Goal: Information Seeking & Learning: Learn about a topic

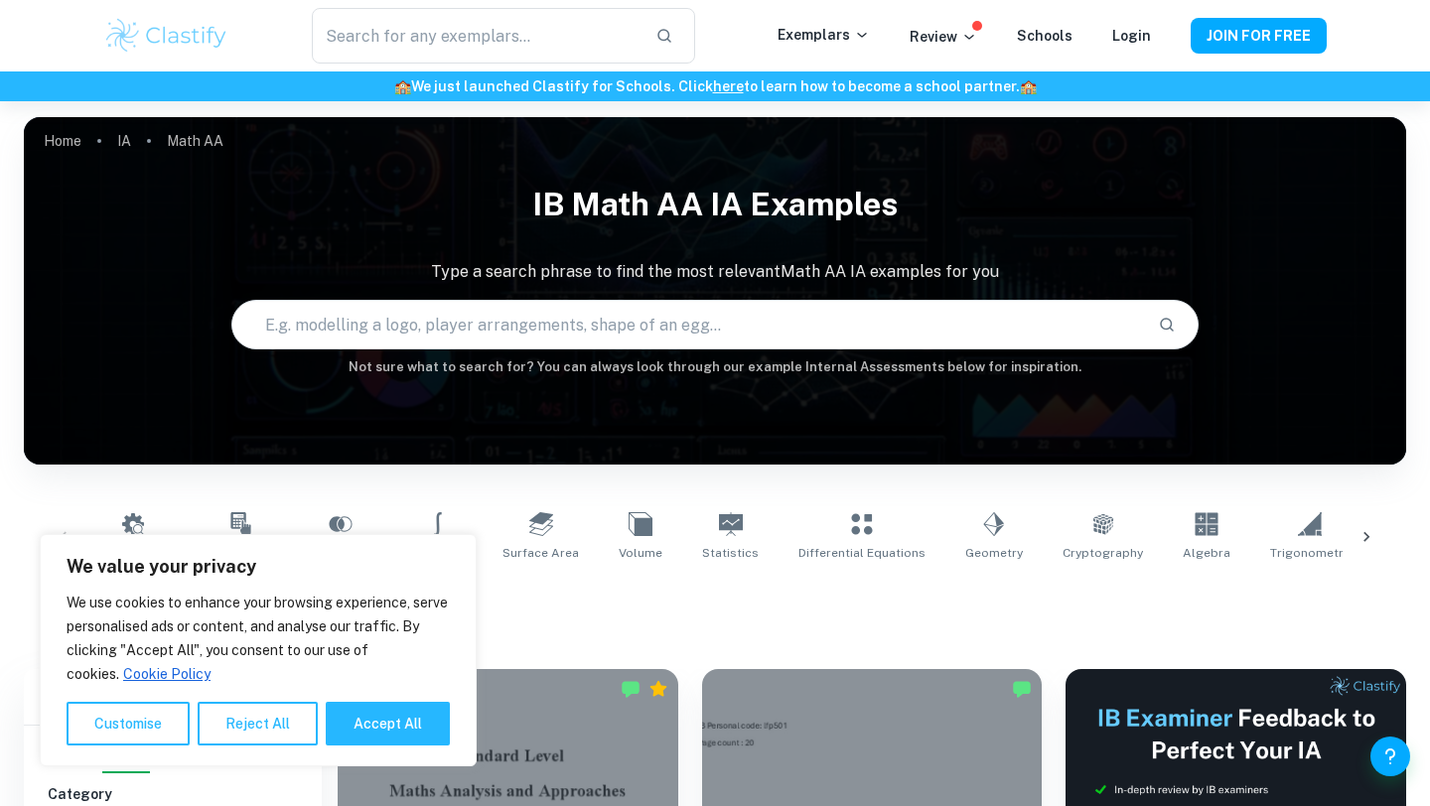
scroll to position [443, 0]
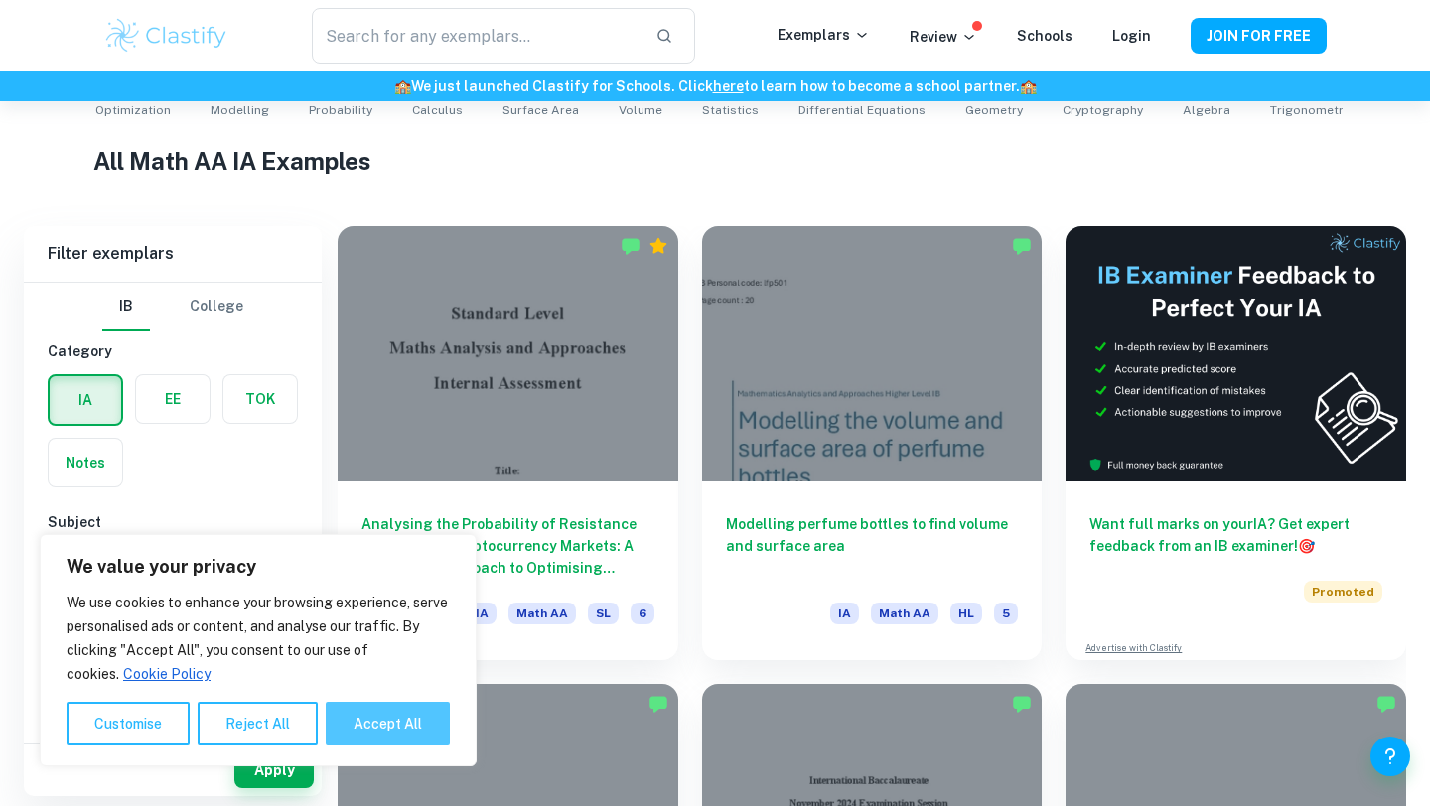
click at [405, 704] on button "Accept All" at bounding box center [388, 724] width 124 height 44
checkbox input "true"
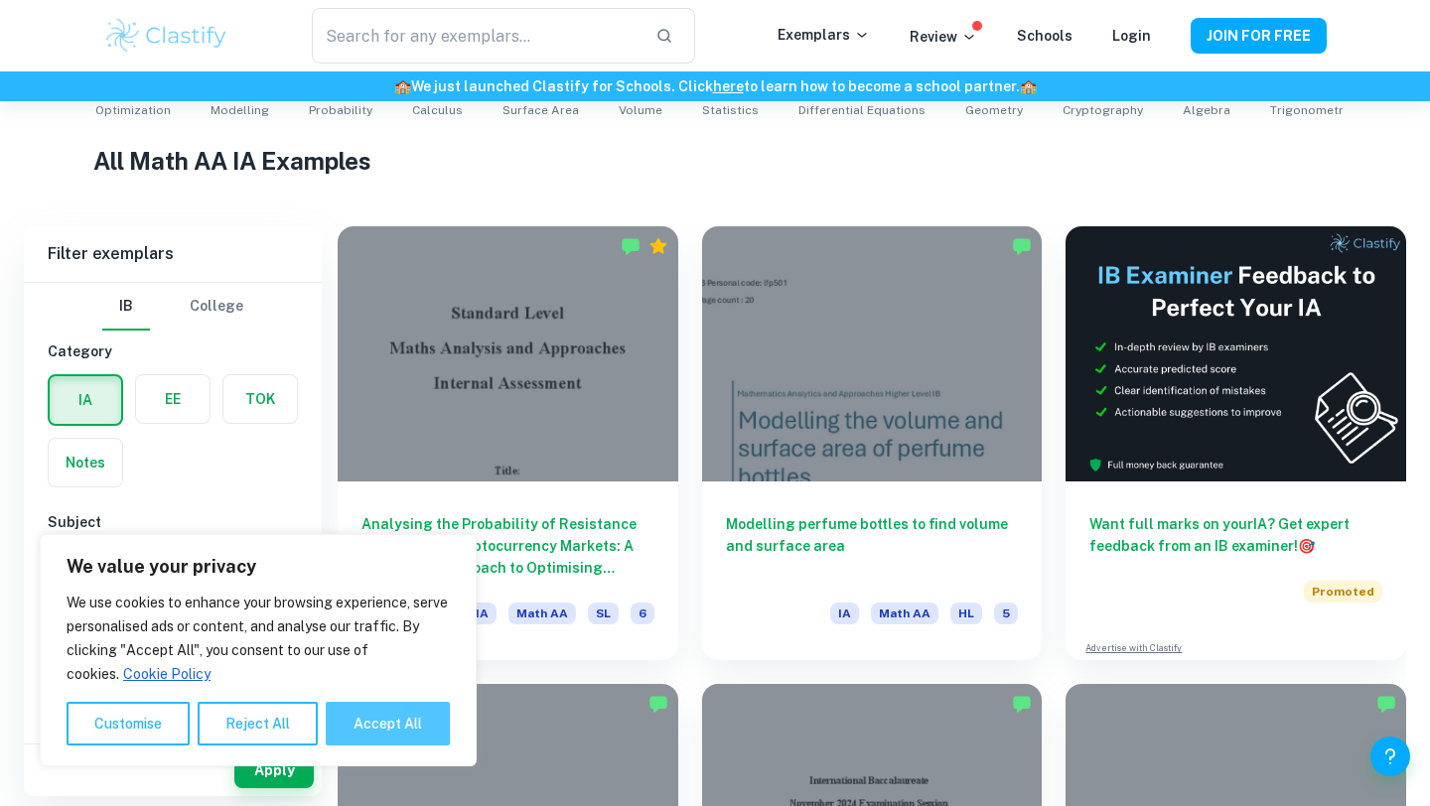
checkbox input "true"
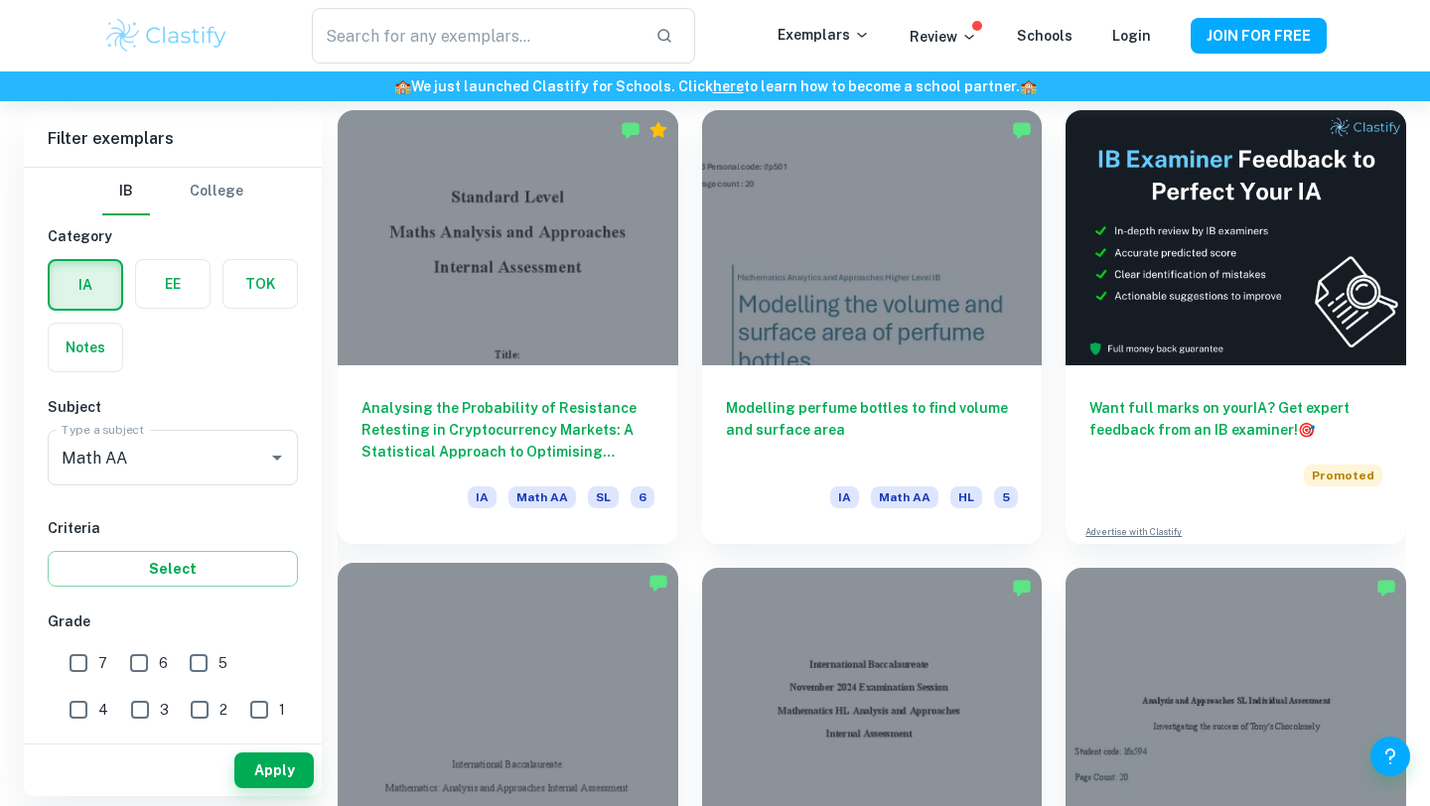
scroll to position [570, 0]
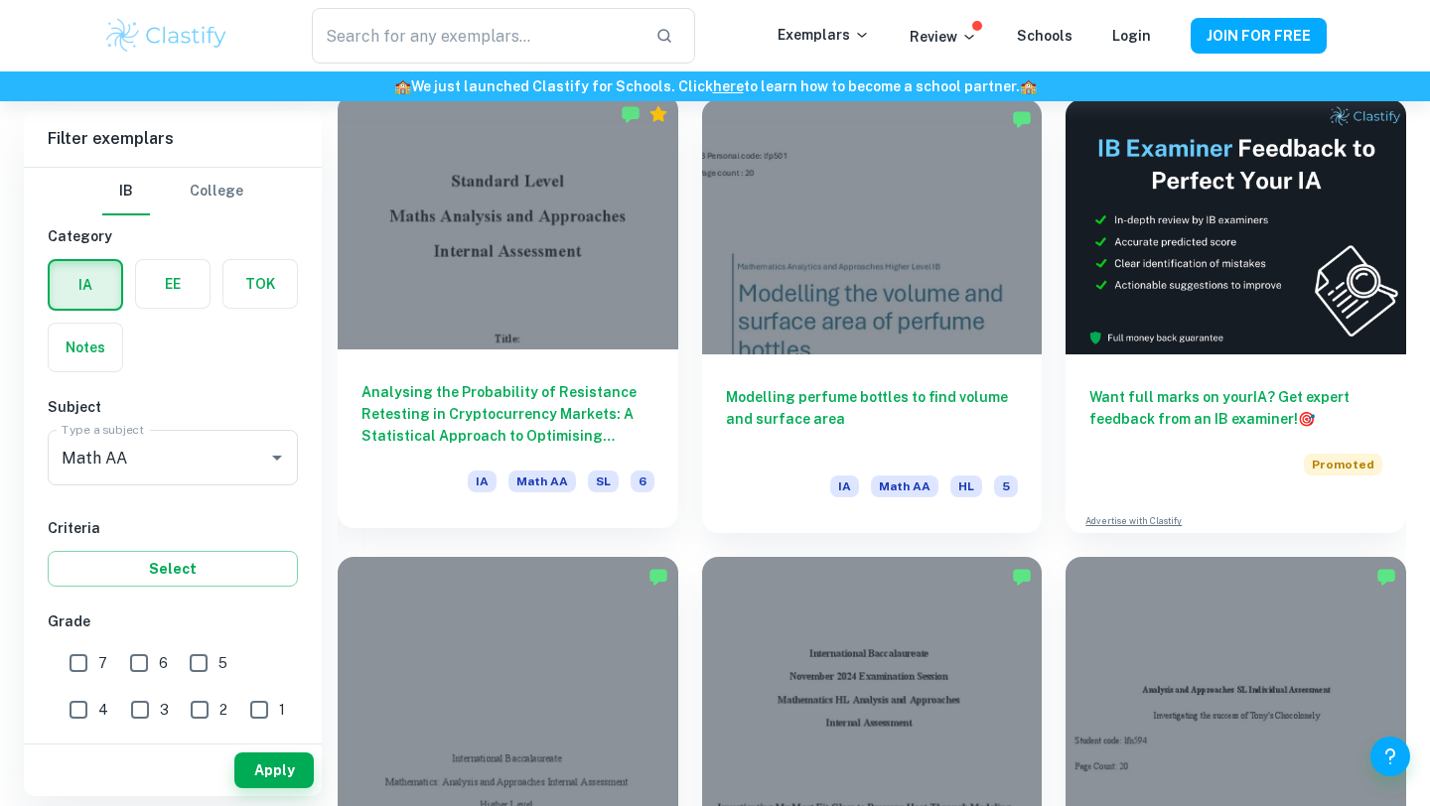
click at [494, 359] on div "Analysing the Probability of Resistance Retesting in Cryptocurrency Markets: A …" at bounding box center [508, 439] width 341 height 179
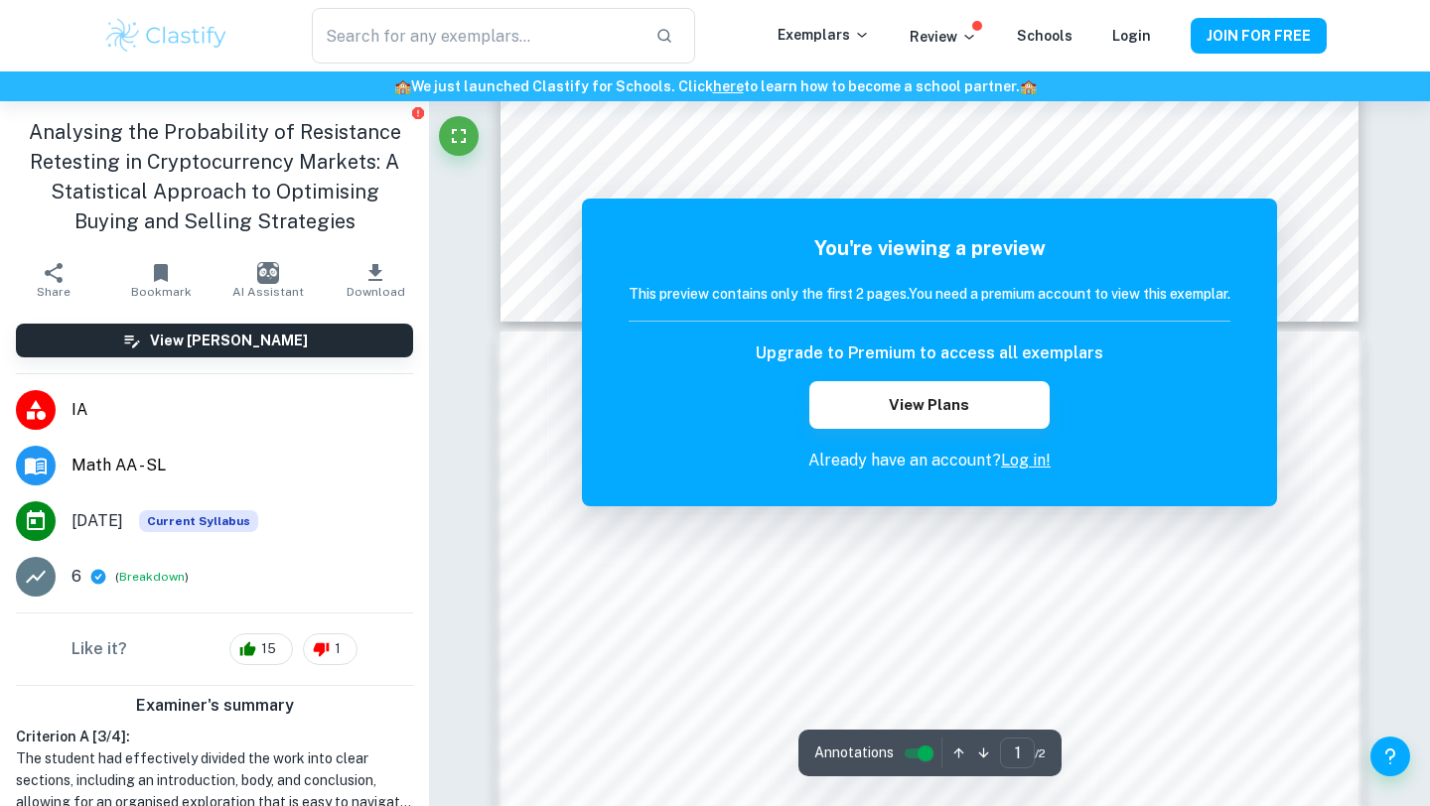
scroll to position [1013, 0]
click at [1041, 464] on link "Log in!" at bounding box center [1026, 460] width 50 height 19
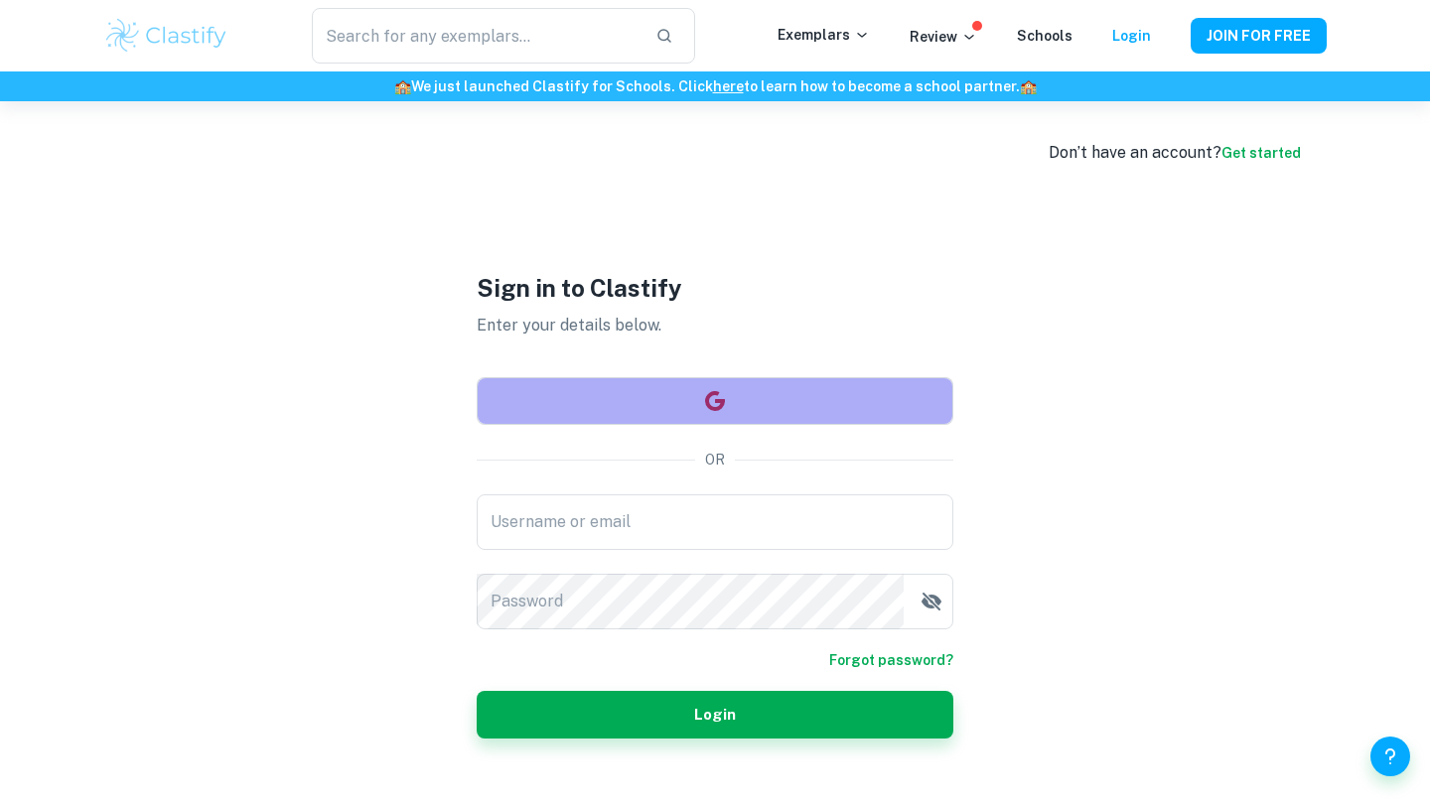
click at [711, 403] on icon "button" at bounding box center [715, 401] width 24 height 24
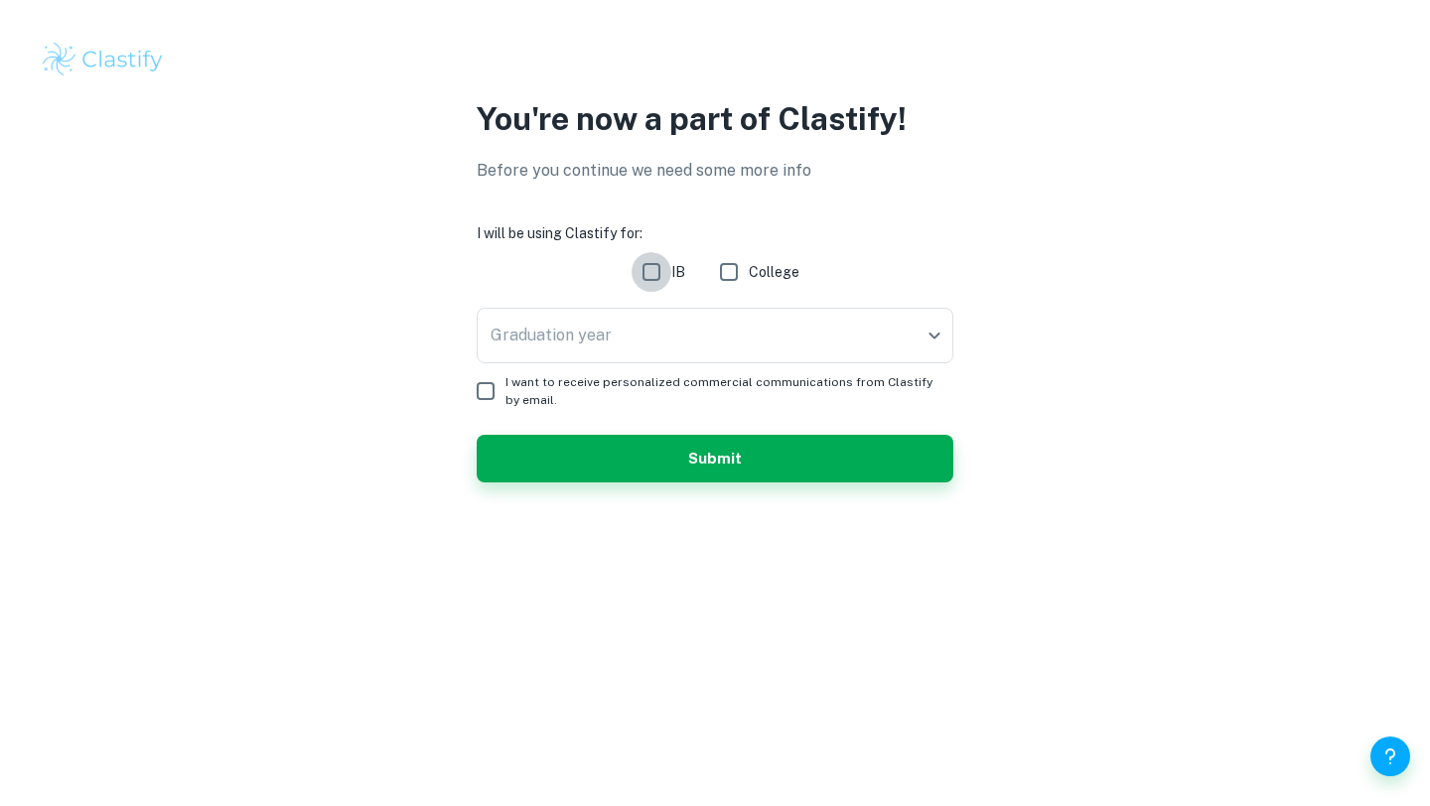
click at [652, 283] on input "IB" at bounding box center [652, 272] width 40 height 40
checkbox input "true"
click at [630, 443] on button "Submit" at bounding box center [715, 459] width 477 height 48
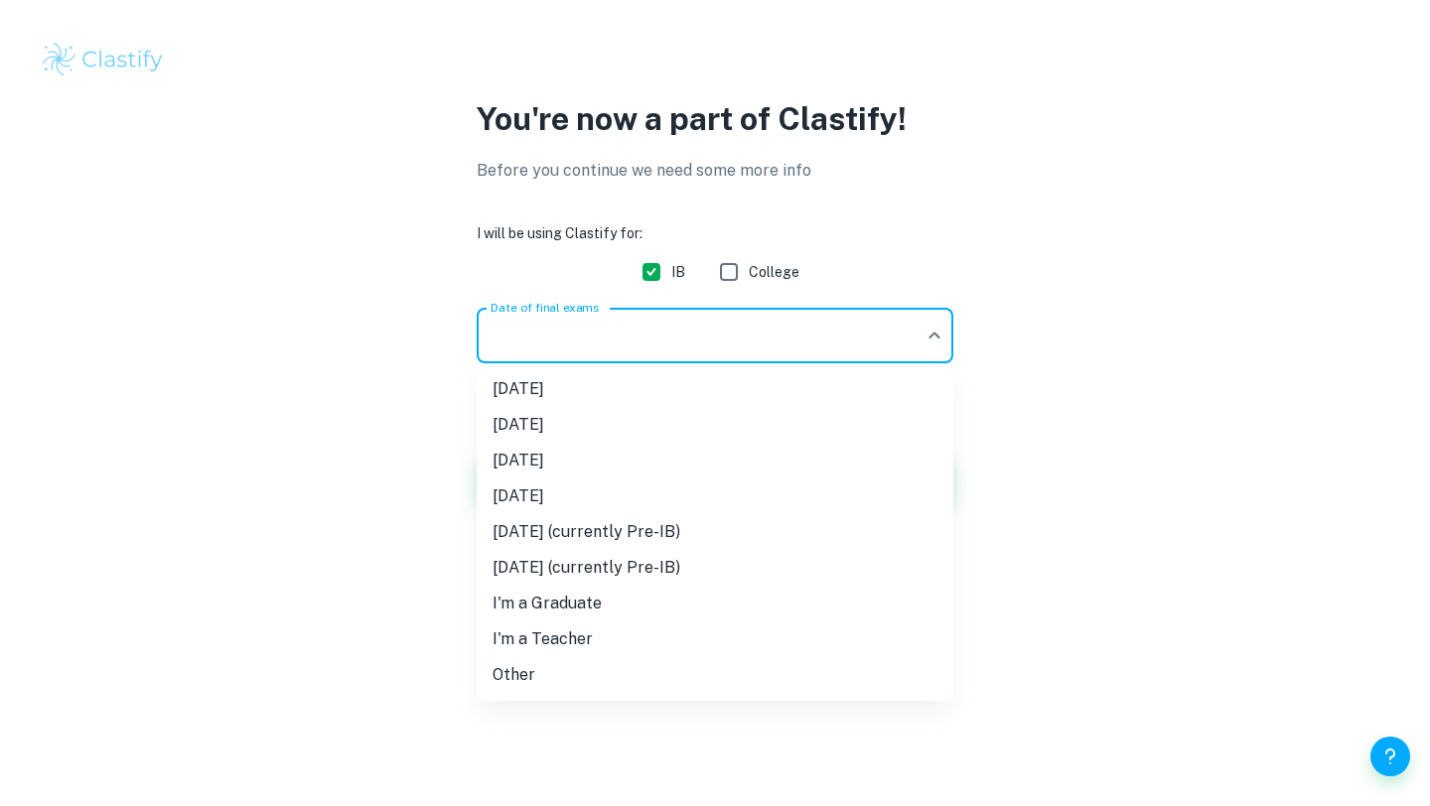
click at [567, 358] on body "We value your privacy We use cookies to enhance your browsing experience, serve…" at bounding box center [715, 403] width 1430 height 806
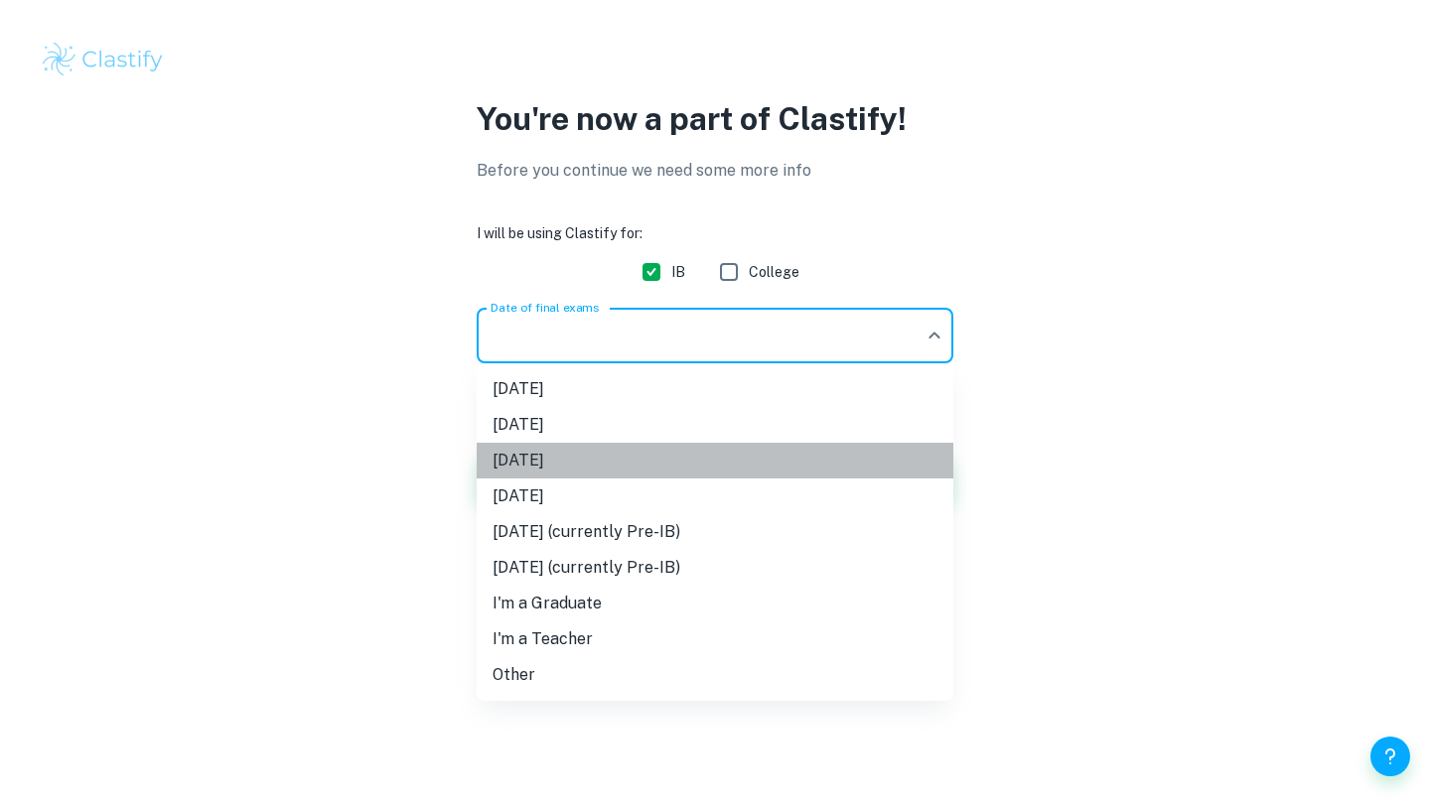
click at [561, 463] on li "[DATE]" at bounding box center [715, 461] width 477 height 36
type input "M26"
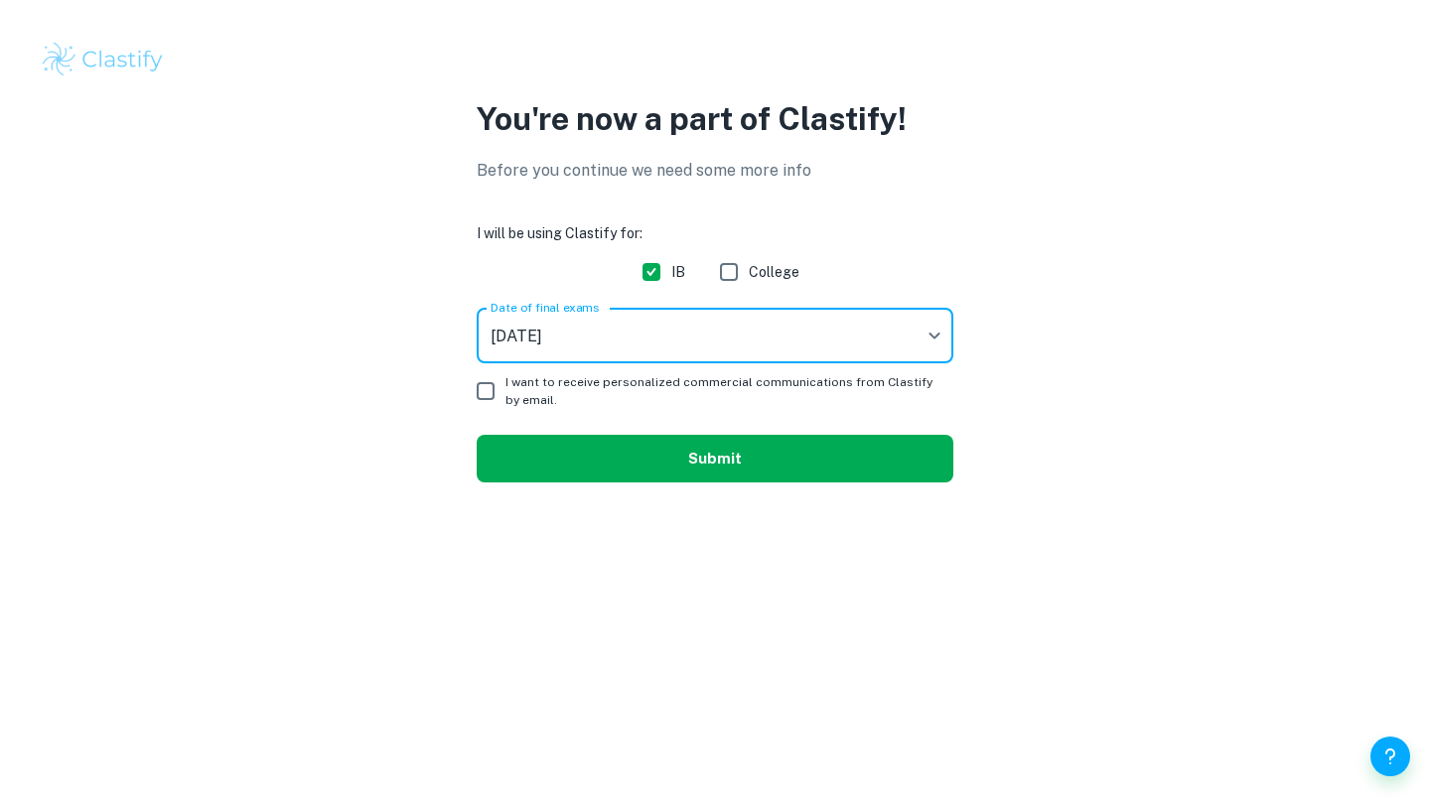
click at [519, 475] on button "Submit" at bounding box center [715, 459] width 477 height 48
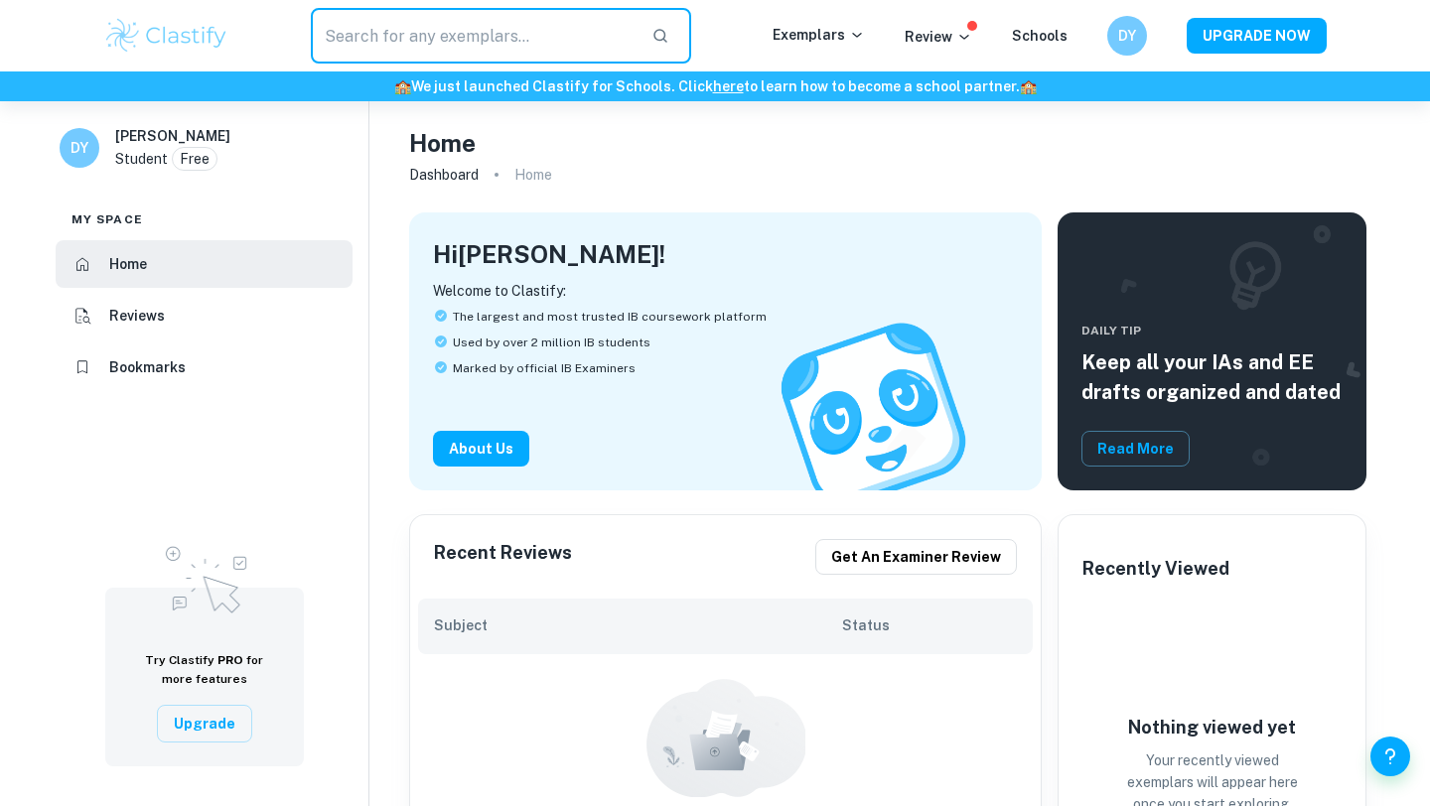
click at [490, 32] on input "text" at bounding box center [473, 36] width 325 height 56
type input "a"
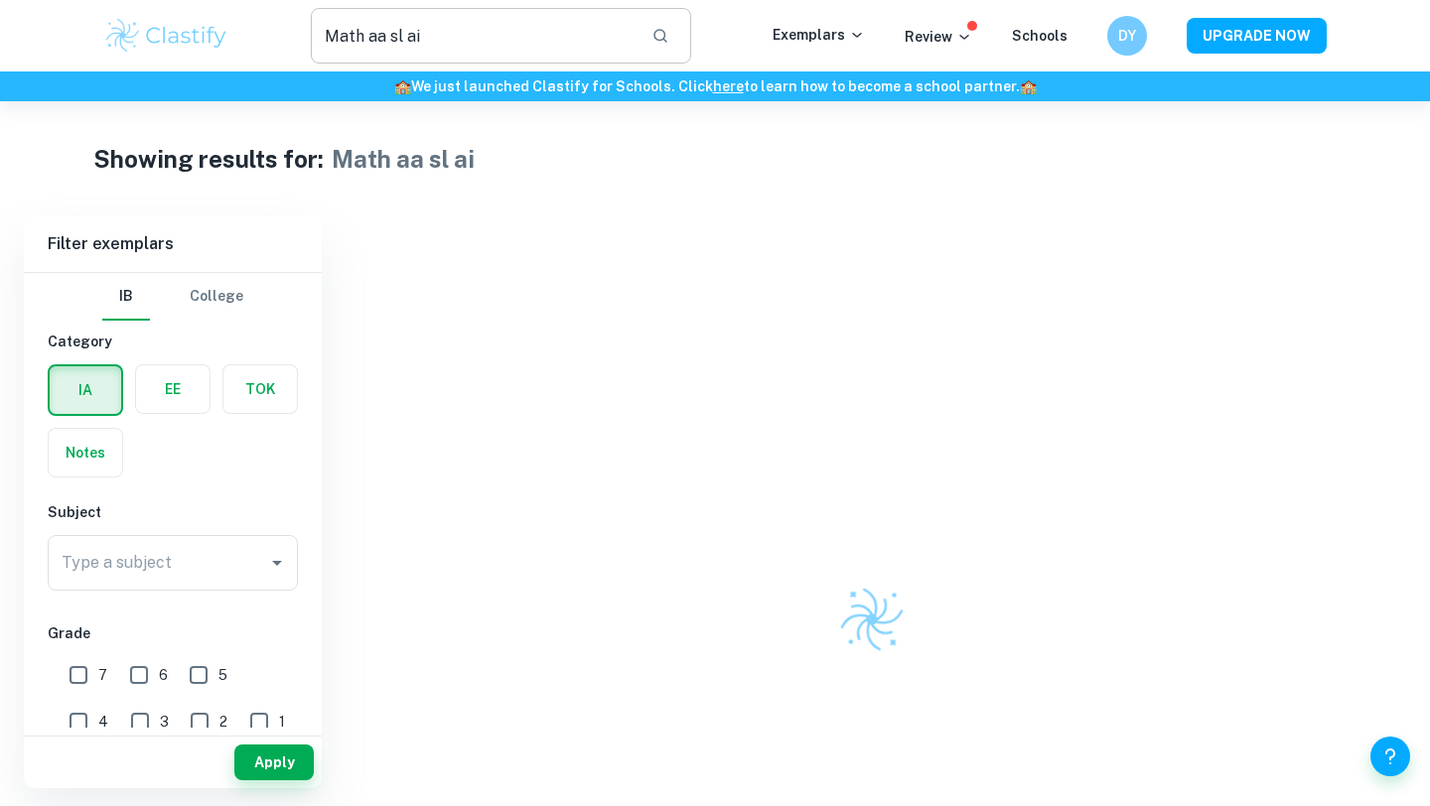
click at [438, 46] on input "Math aa sl ai" at bounding box center [473, 36] width 325 height 56
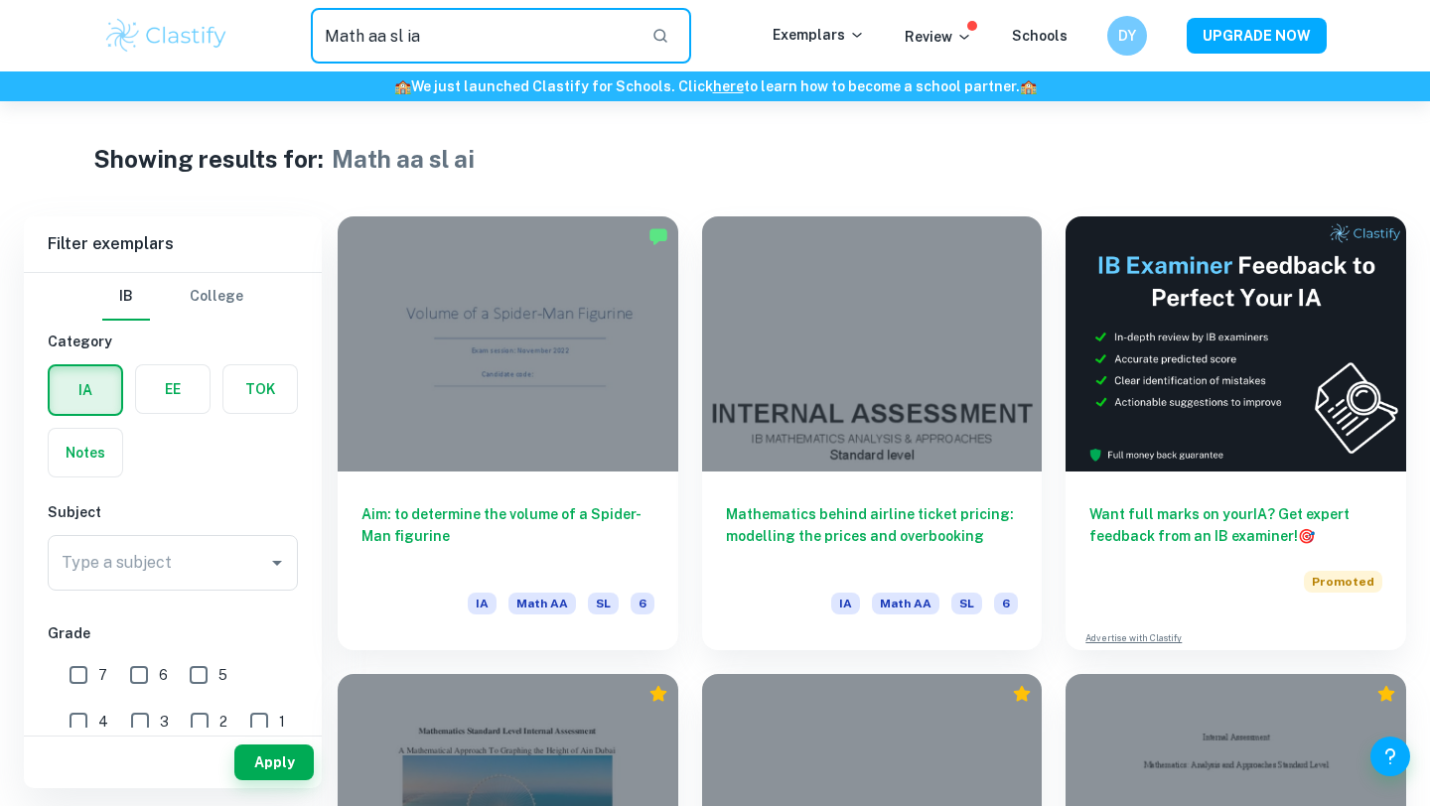
type input "Math aa sl ia"
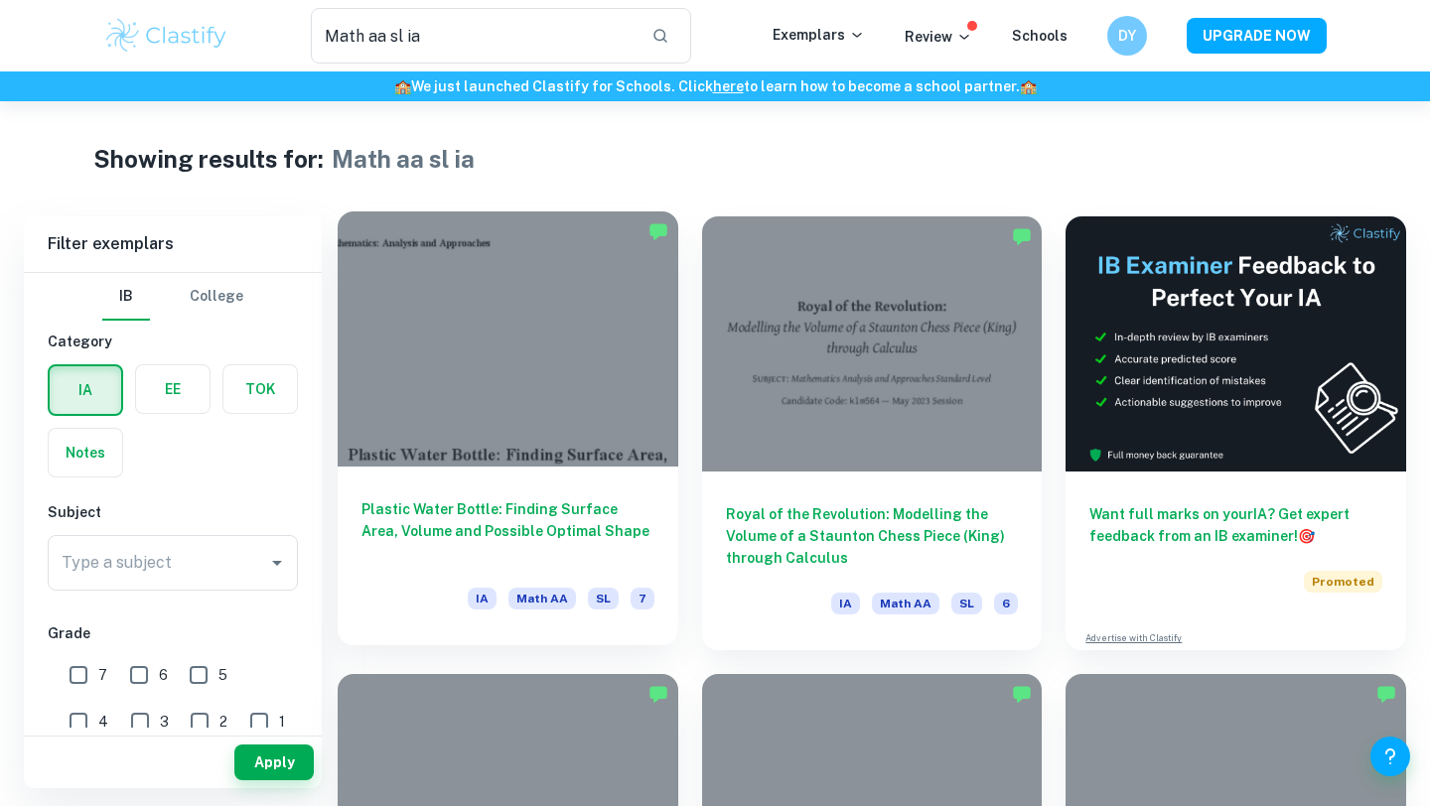
click at [608, 398] on div at bounding box center [508, 339] width 341 height 255
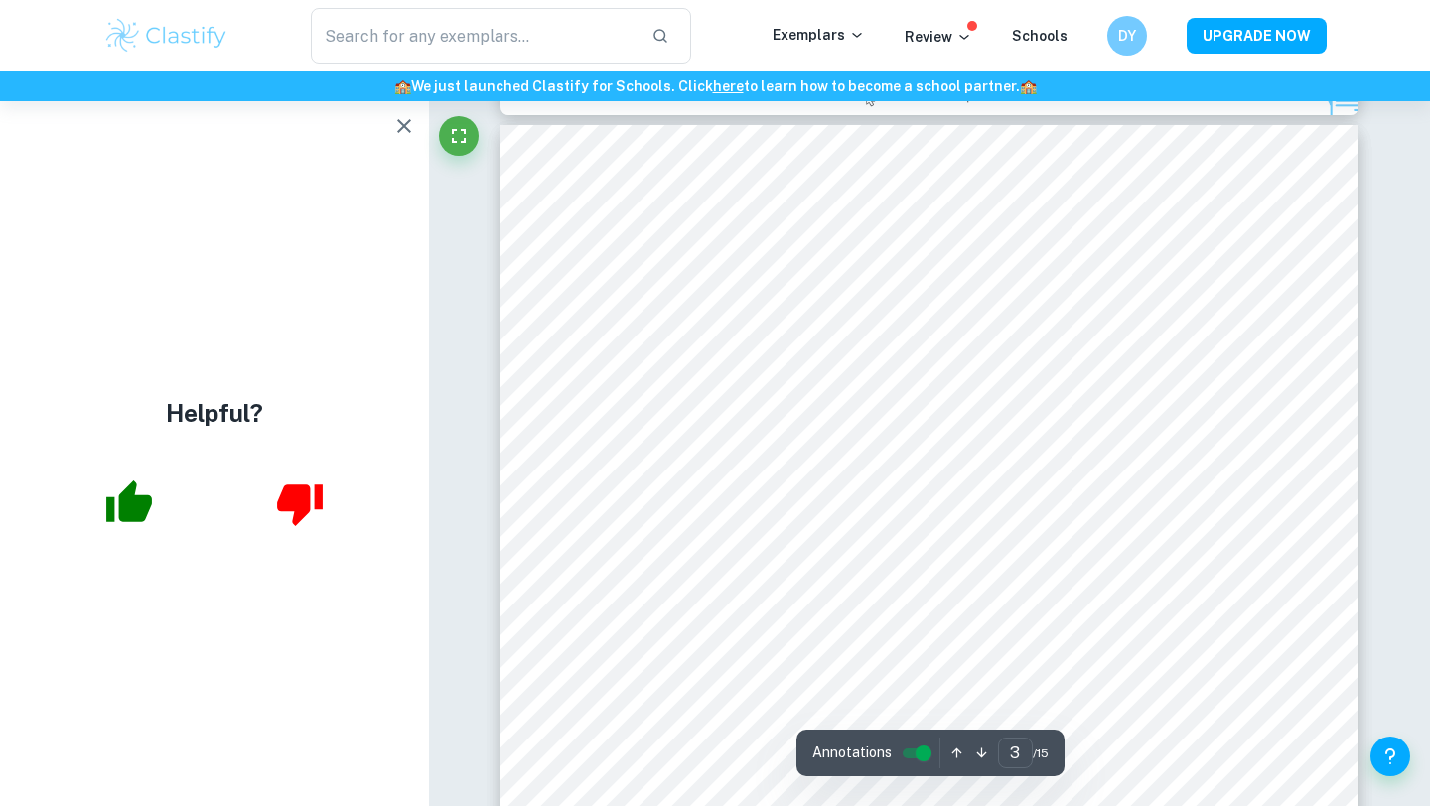
scroll to position [2693, 0]
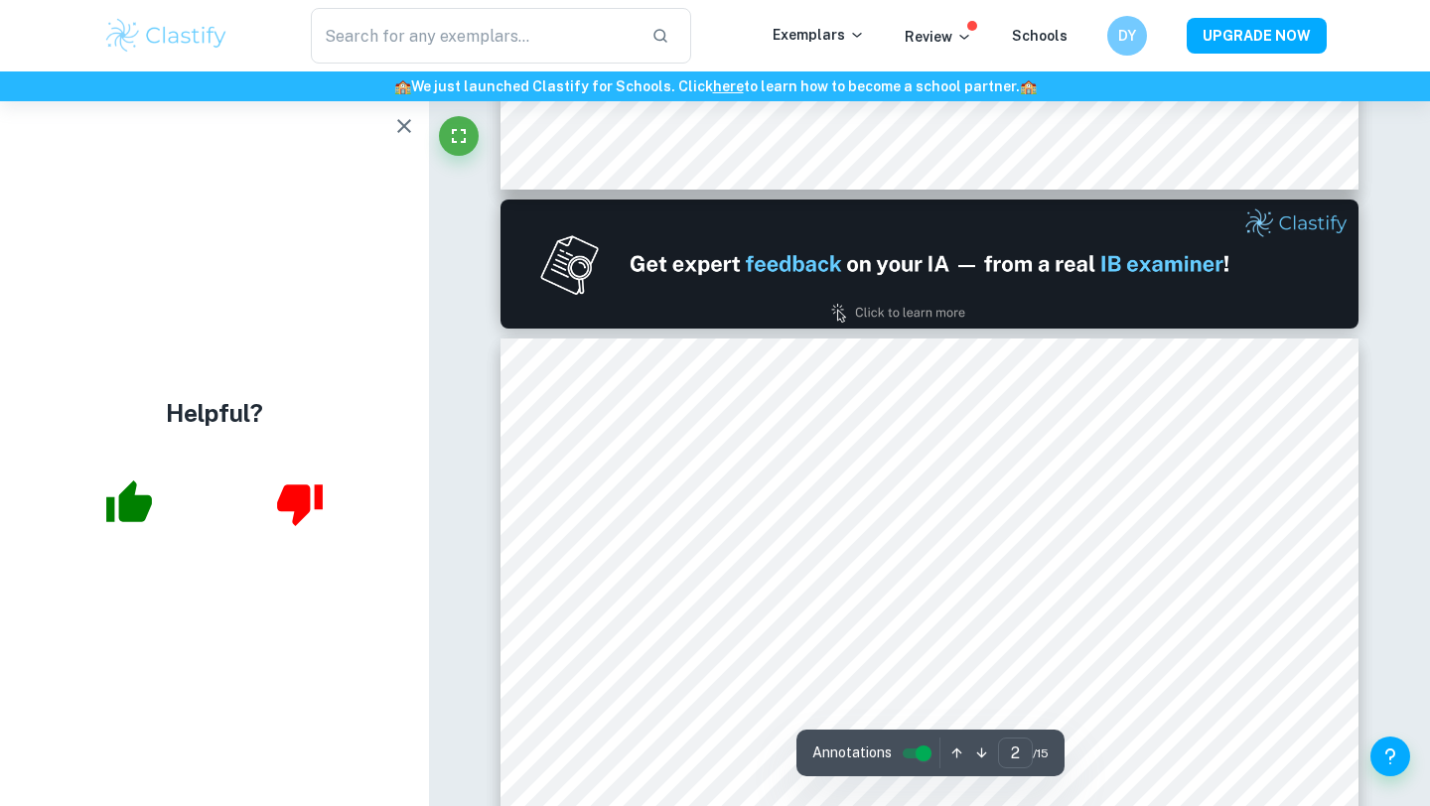
type input "1"
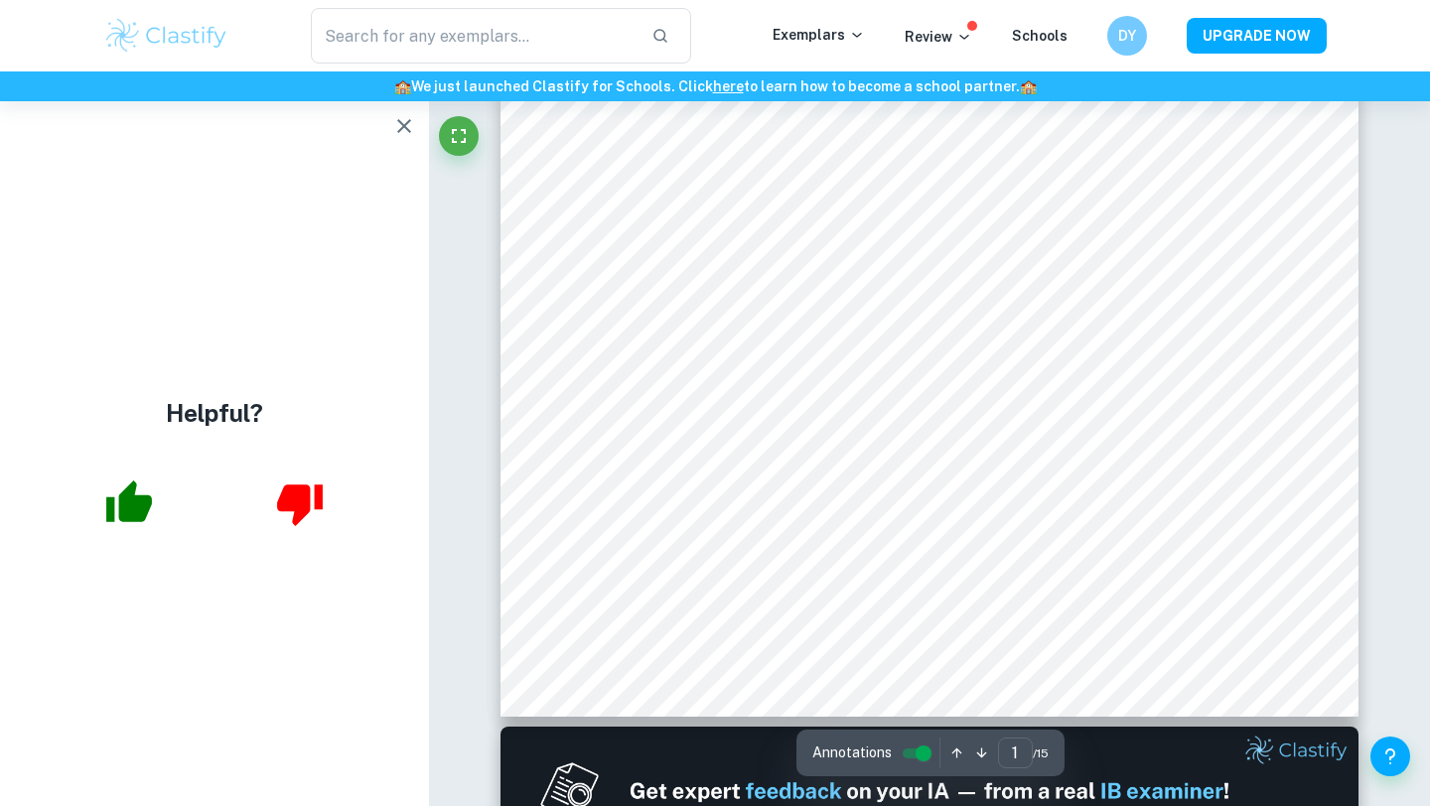
scroll to position [0, 0]
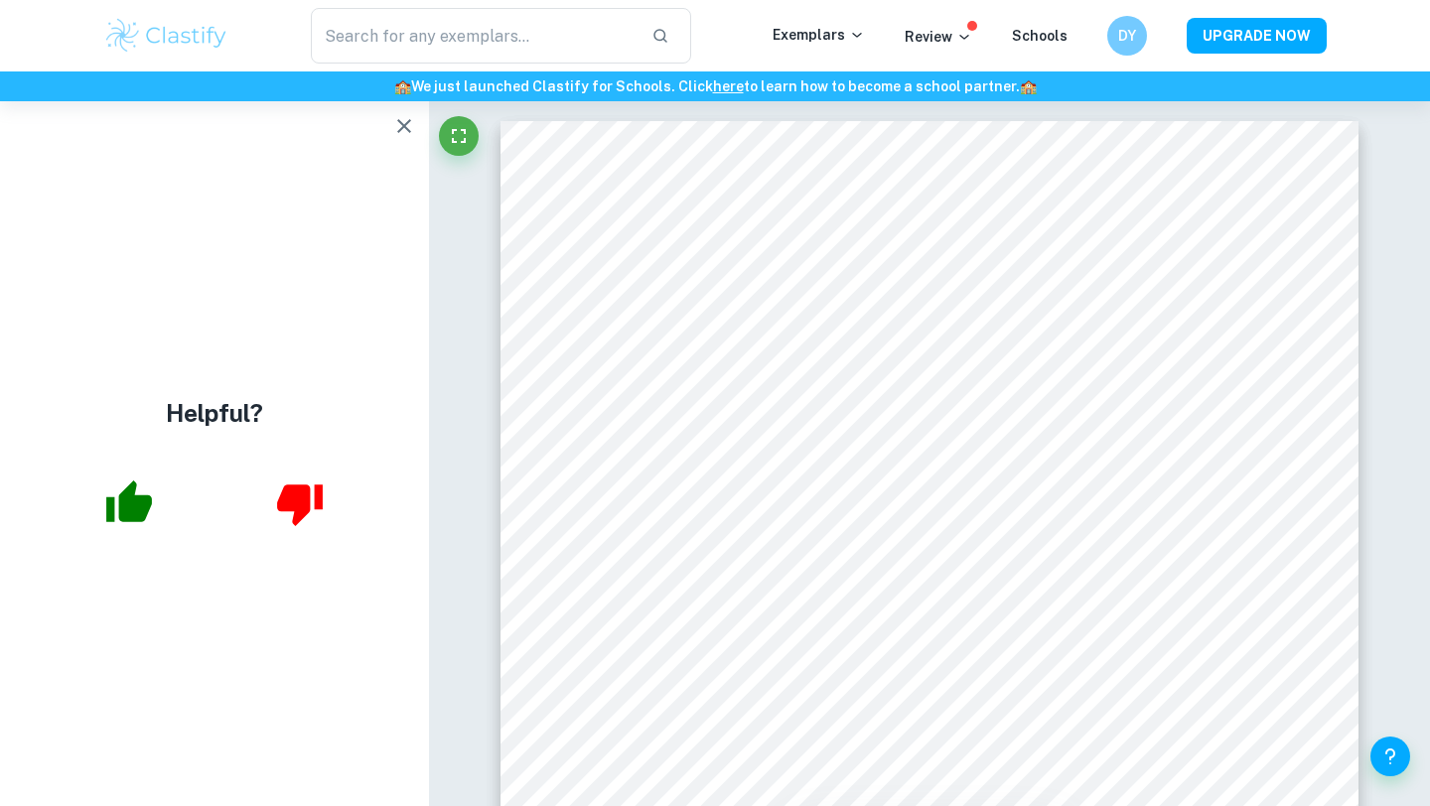
type input "Math aa sl ia"
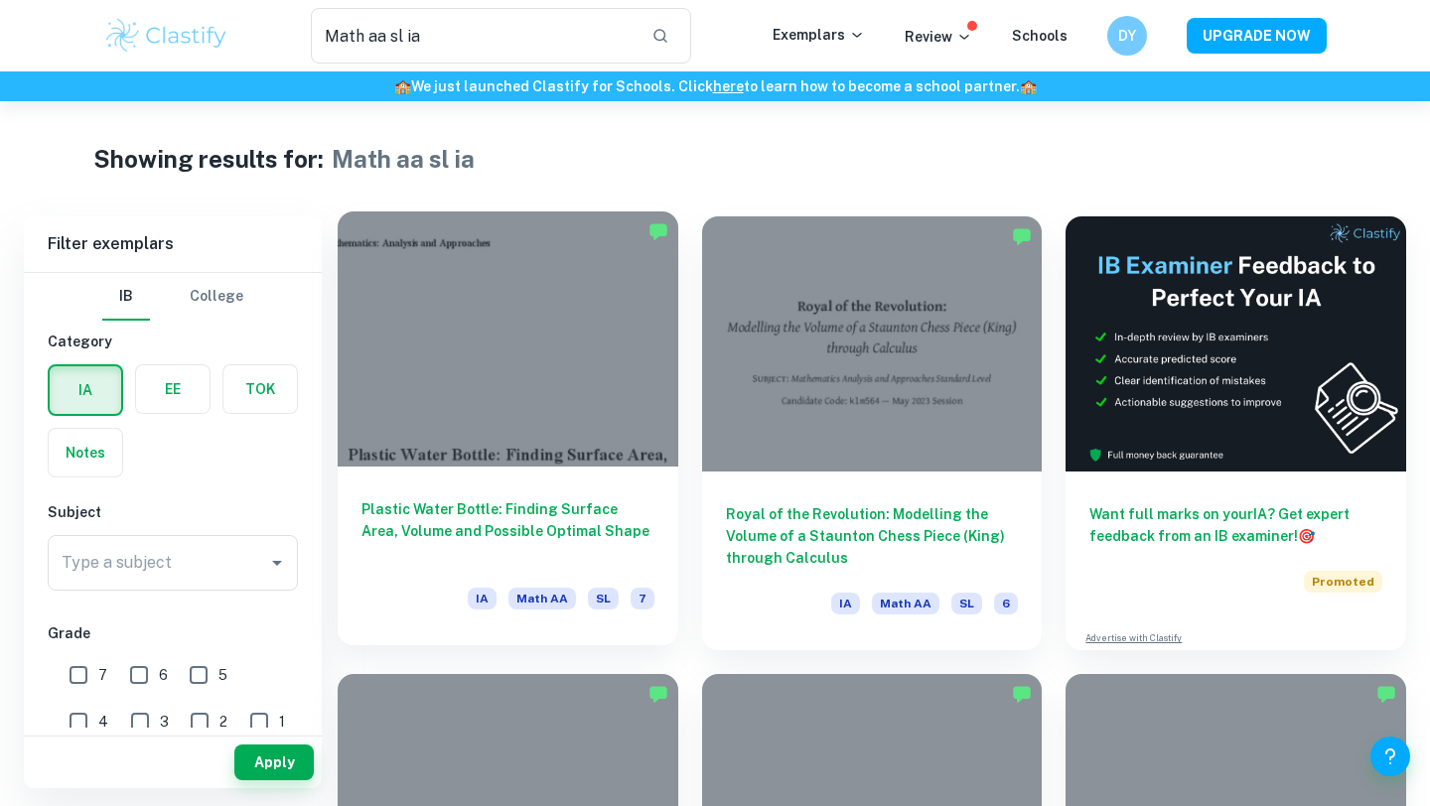
click at [589, 400] on div at bounding box center [508, 339] width 341 height 255
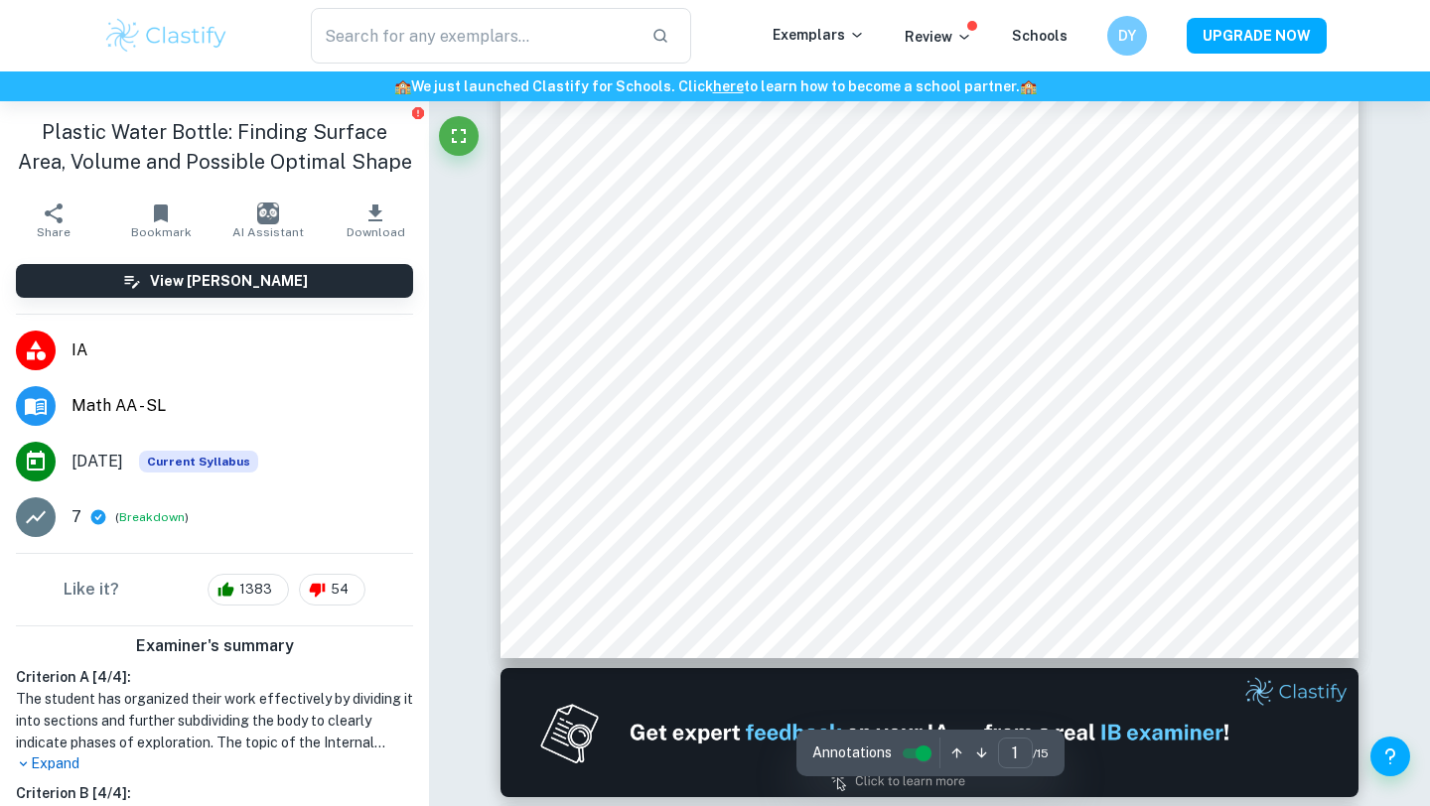
scroll to position [759, 0]
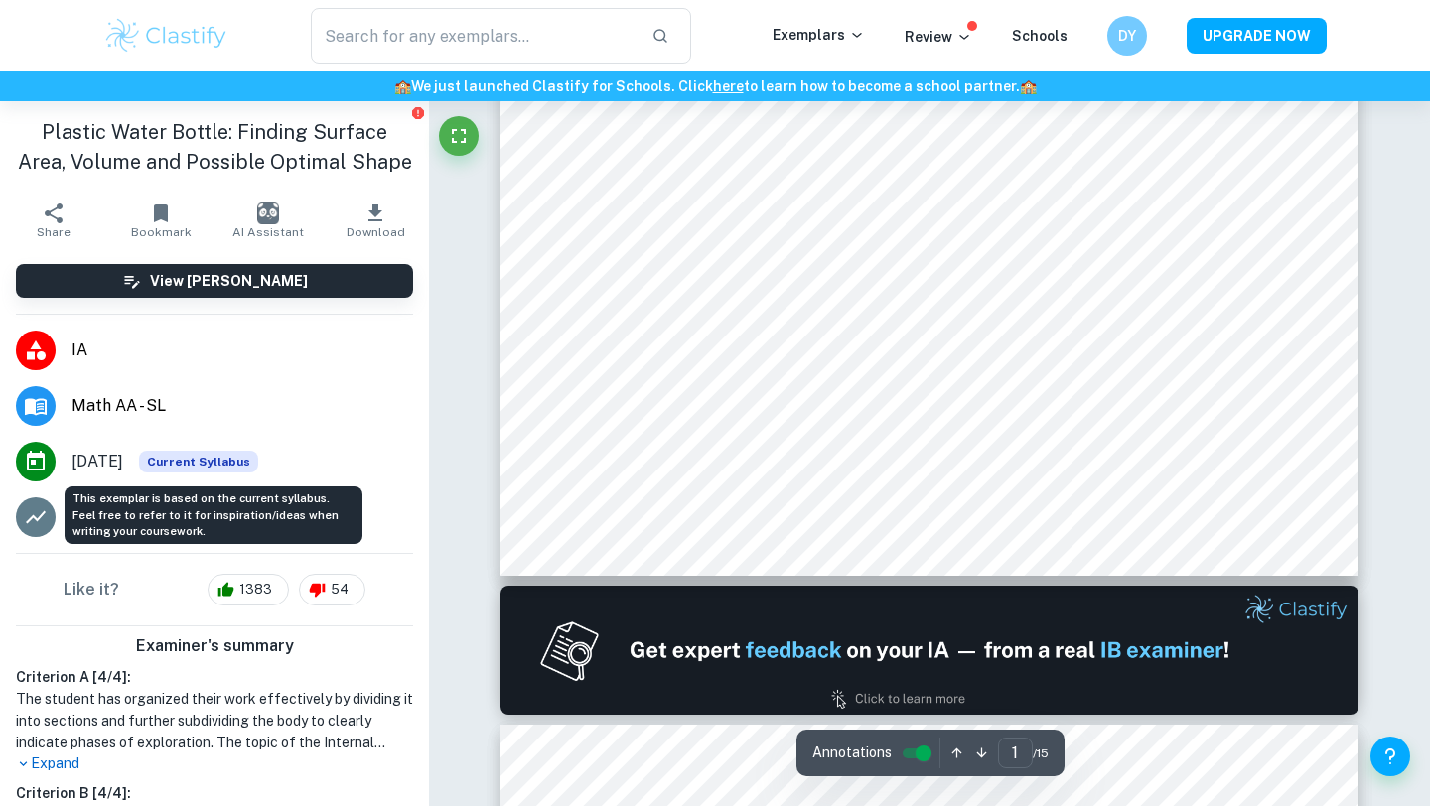
click at [191, 460] on span "Current Syllabus" at bounding box center [198, 462] width 119 height 22
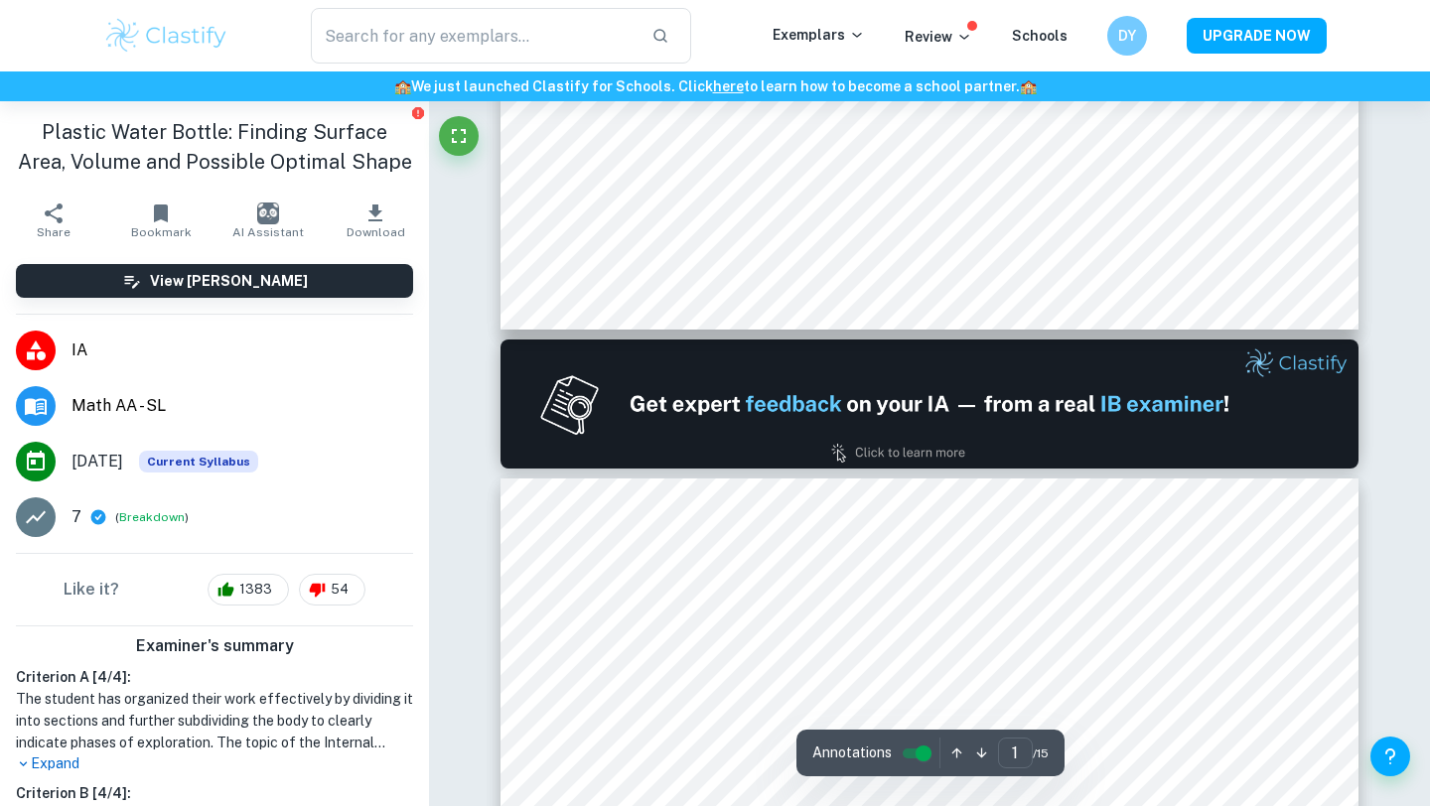
type input "2"
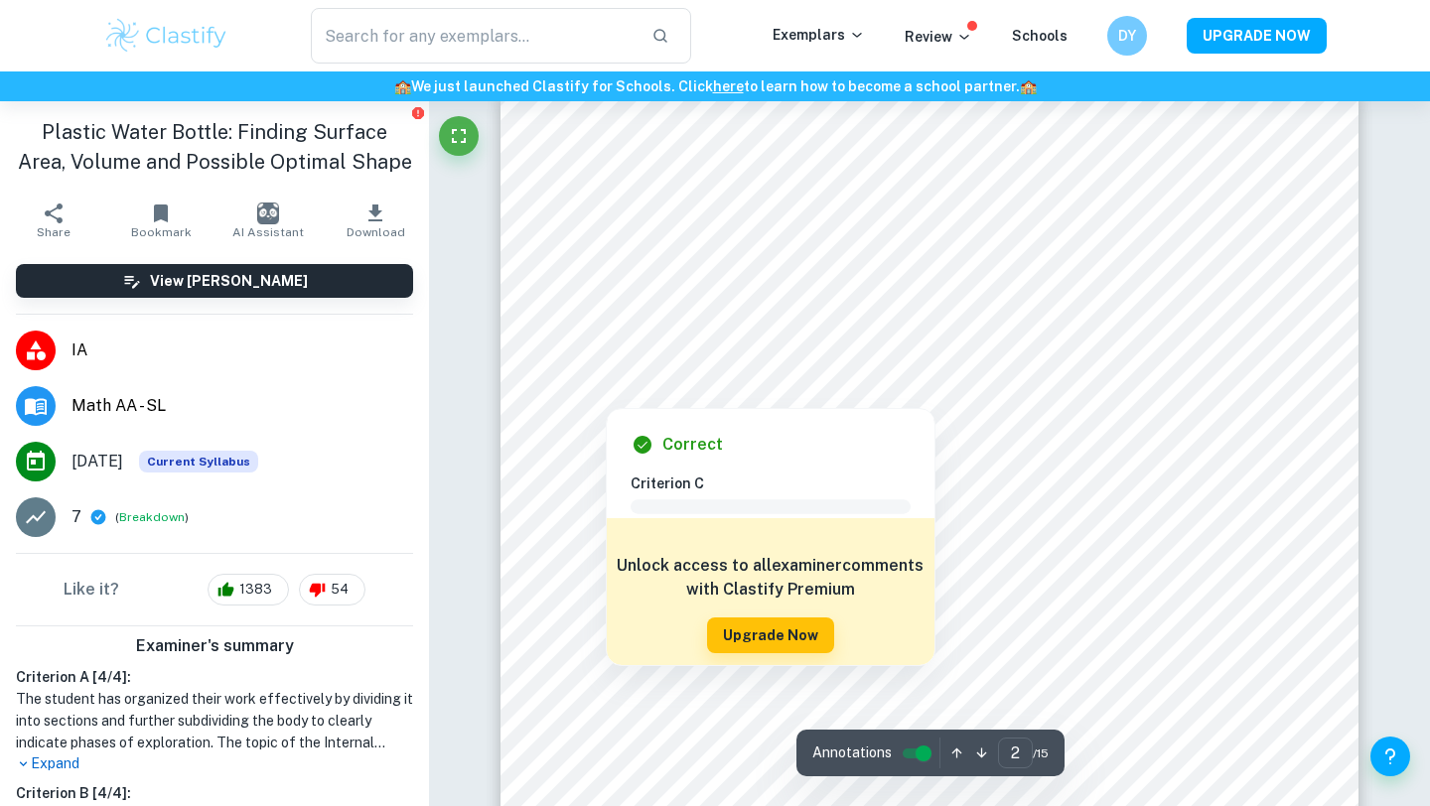
click at [952, 313] on div at bounding box center [827, 305] width 548 height 42
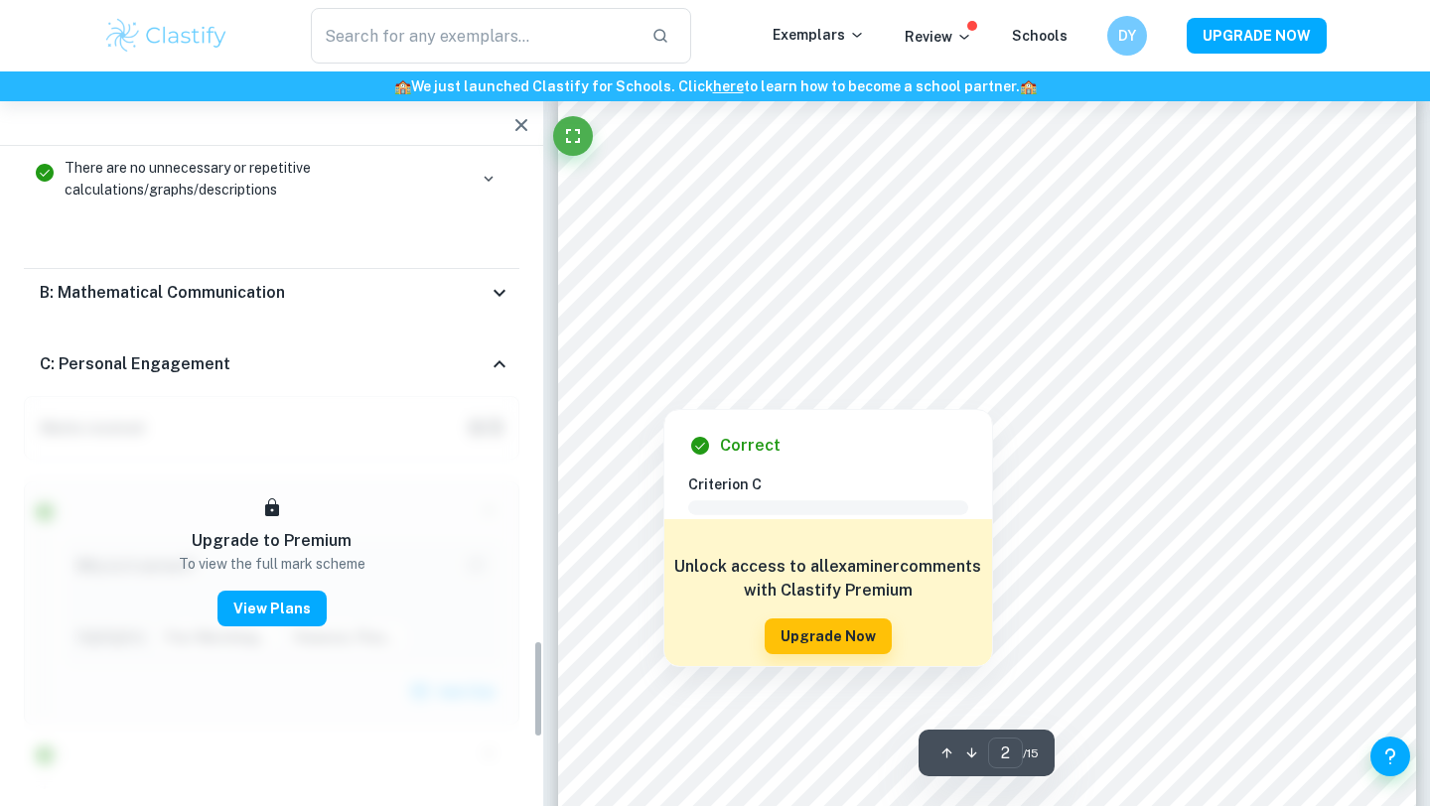
scroll to position [3158, 0]
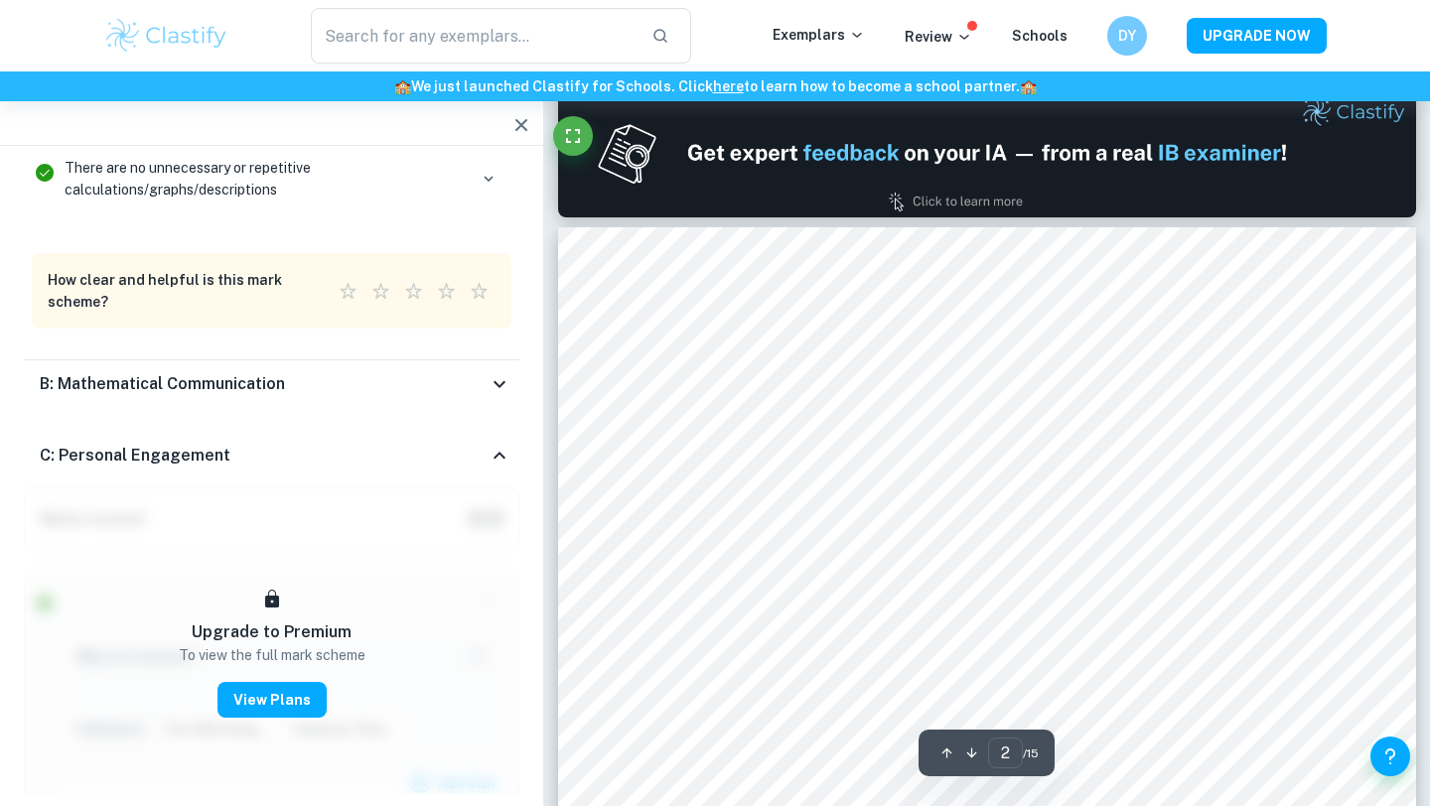
type input "Math aa sl ia"
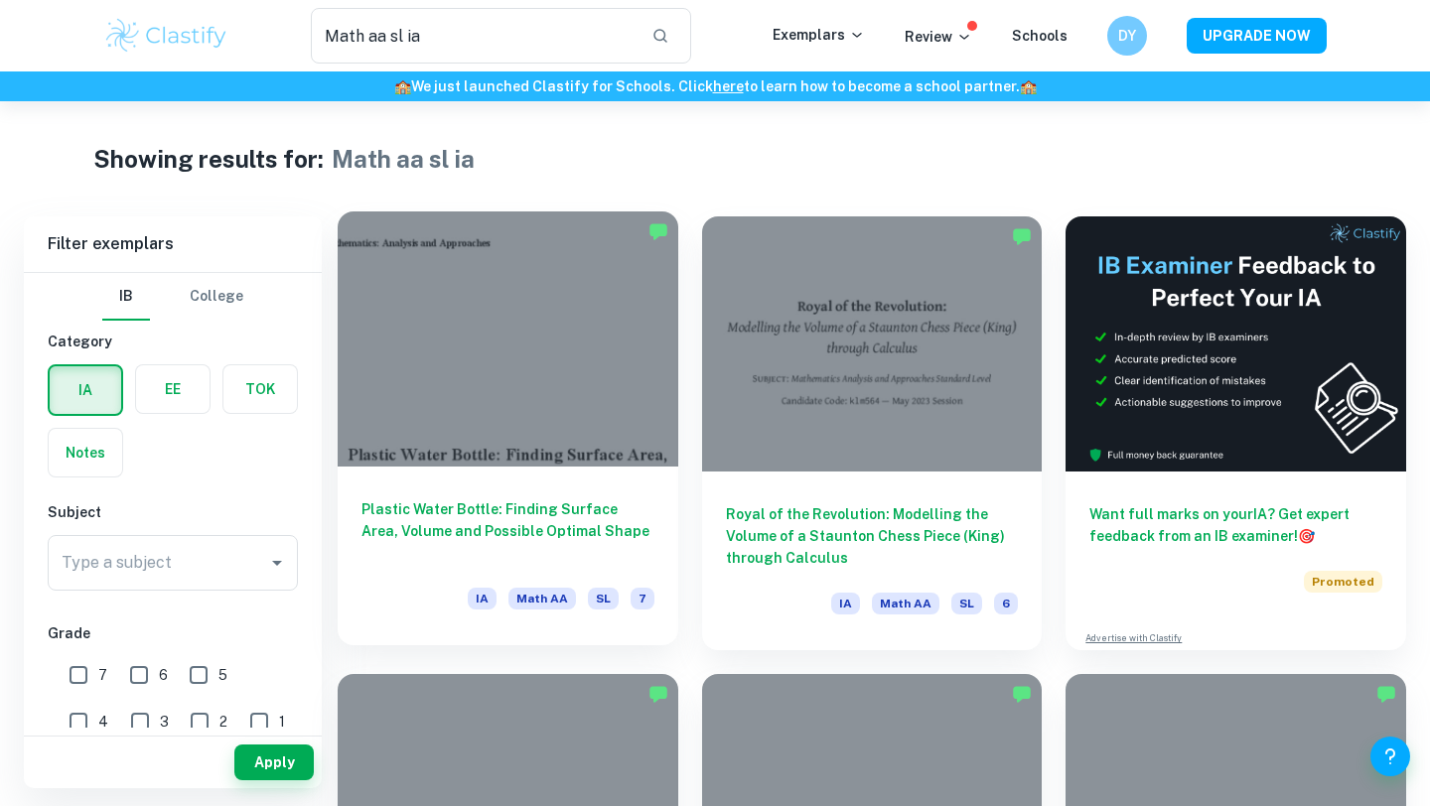
click at [527, 392] on div at bounding box center [508, 339] width 341 height 255
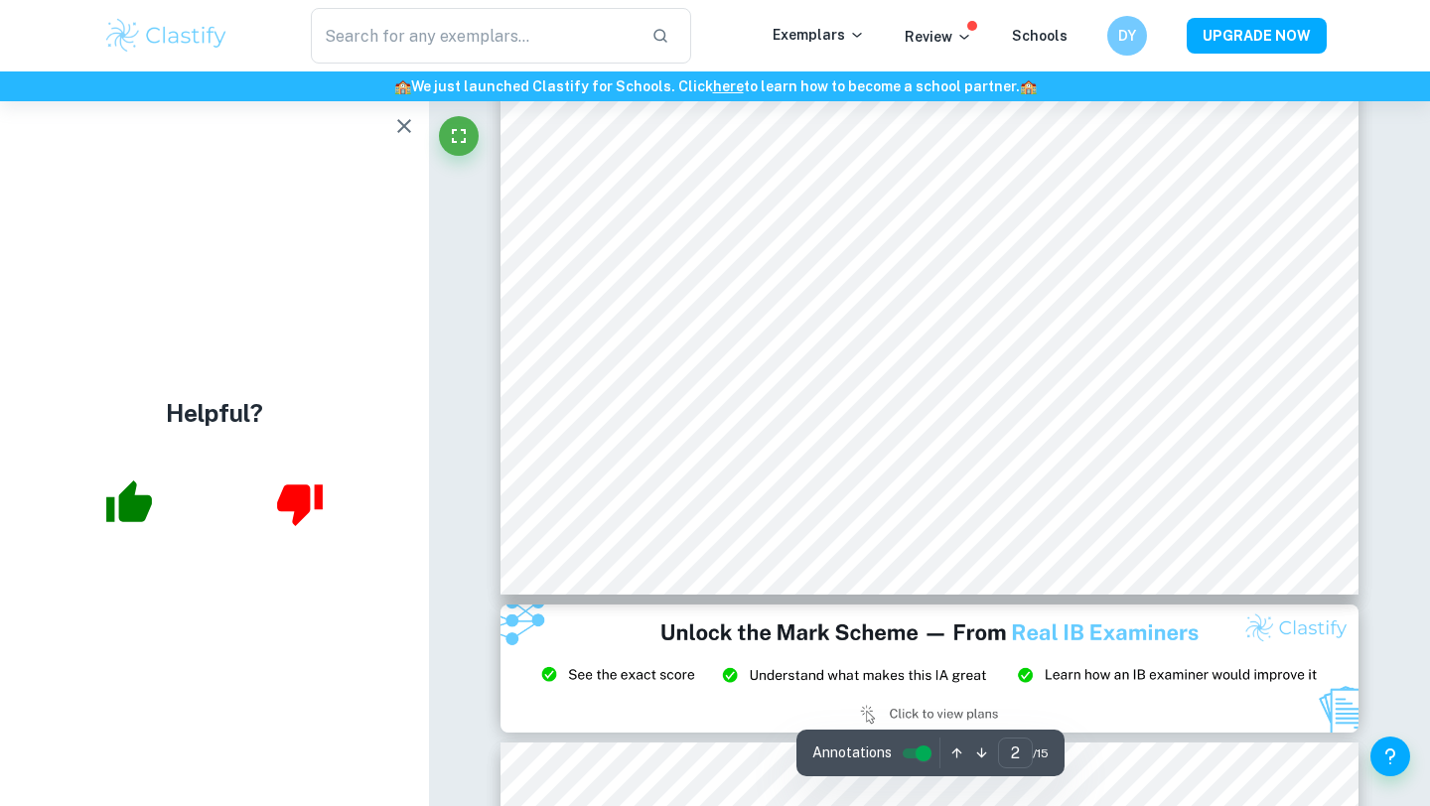
scroll to position [2109, 0]
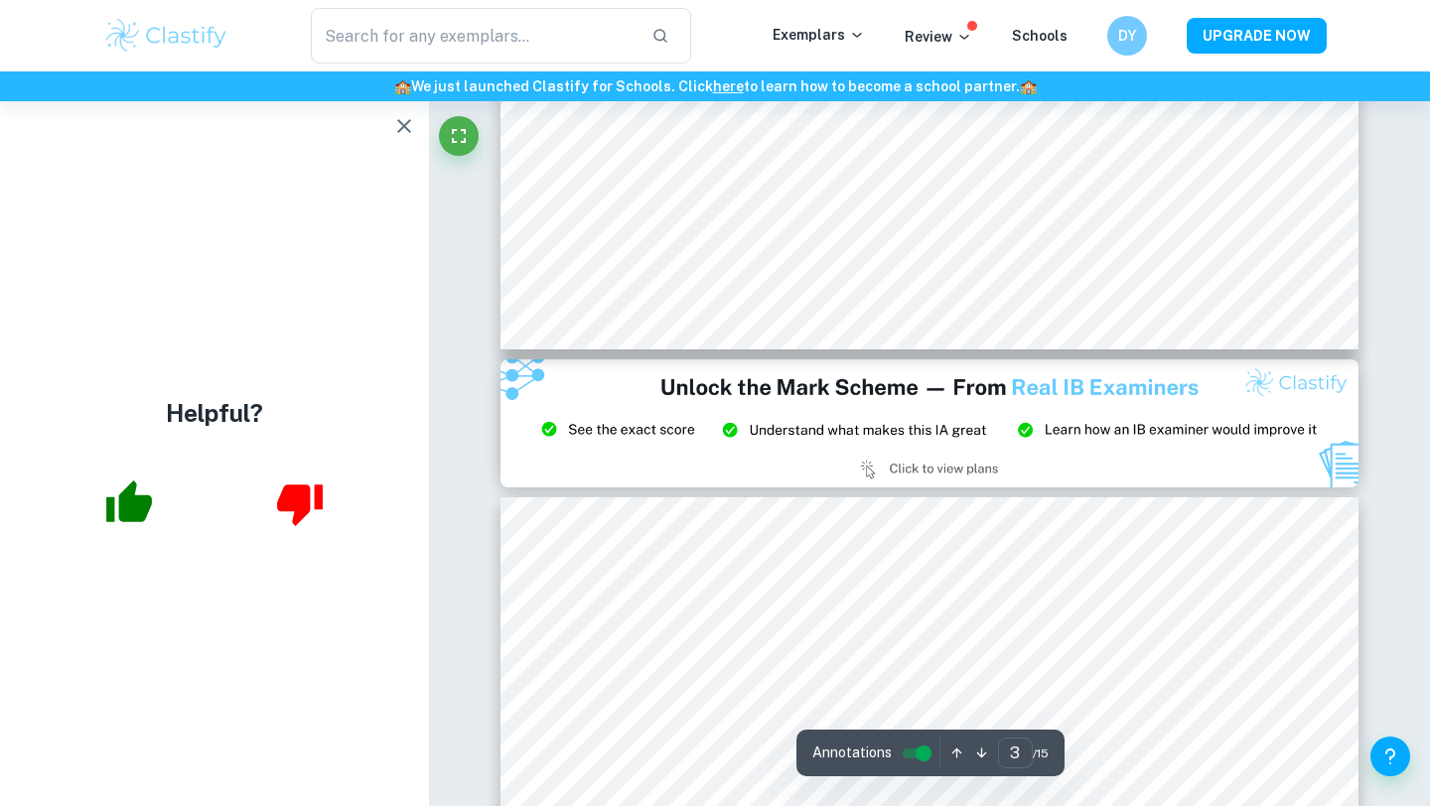
type input "2"
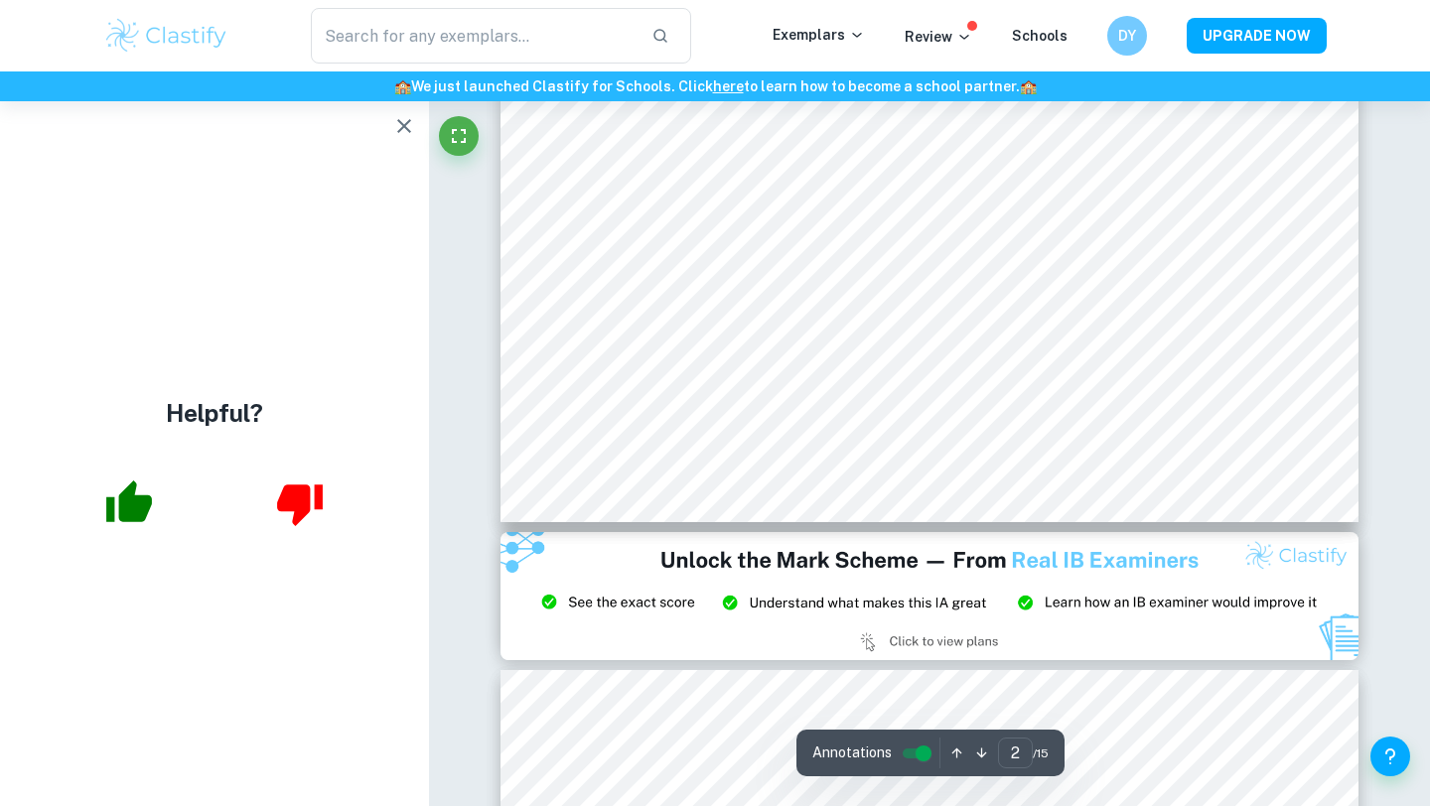
scroll to position [1842, 0]
